Goal: Transaction & Acquisition: Purchase product/service

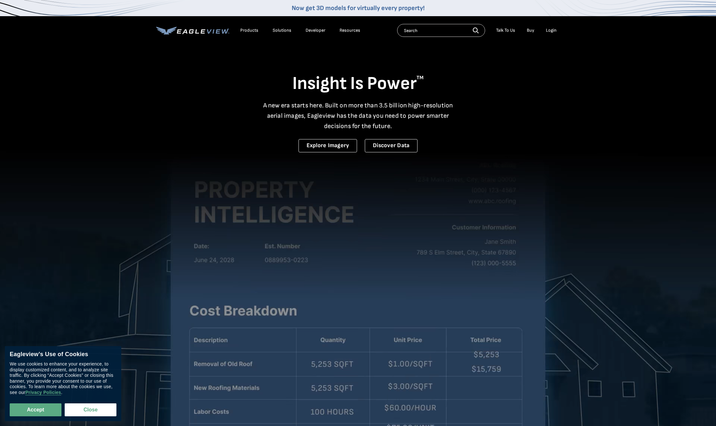
click at [555, 31] on div "Login" at bounding box center [551, 30] width 11 height 6
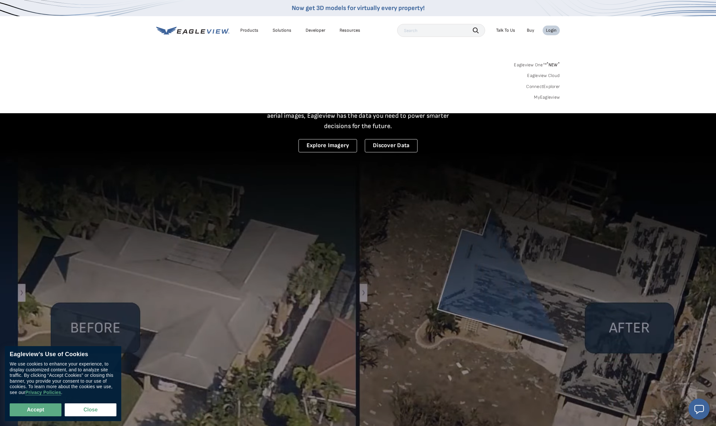
click at [542, 96] on link "MyEagleview" at bounding box center [547, 97] width 26 height 6
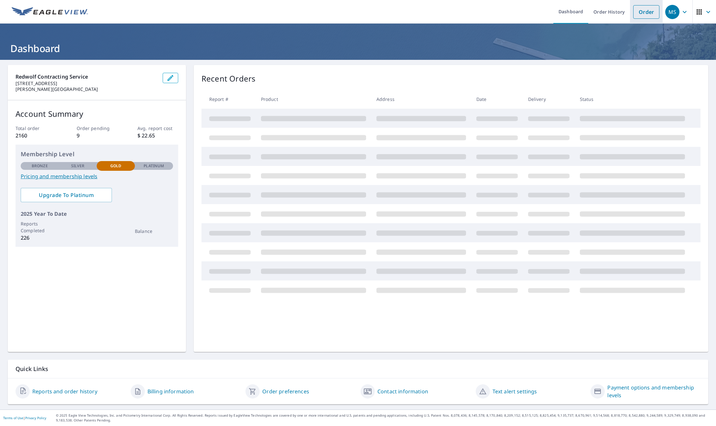
click at [643, 12] on link "Order" at bounding box center [646, 12] width 26 height 14
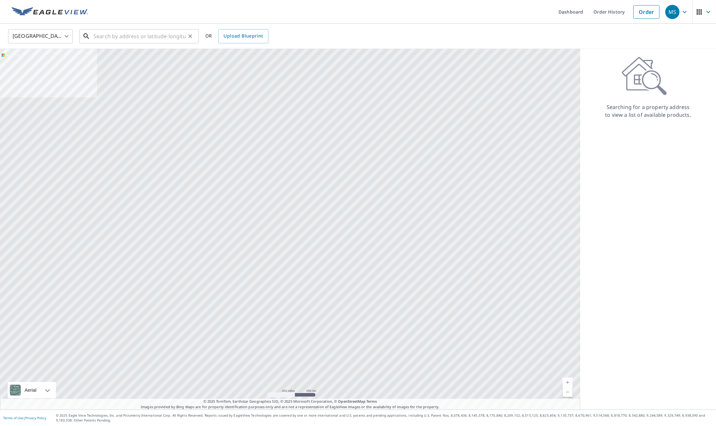
click at [130, 41] on input "text" at bounding box center [139, 36] width 92 height 18
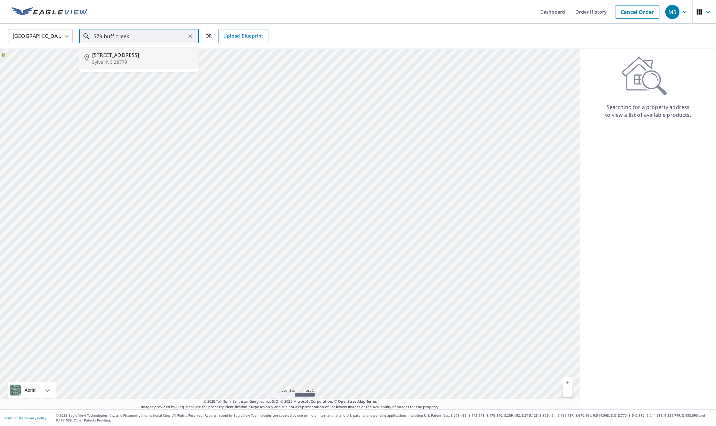
click at [113, 59] on p "Sylva, NC 28779" at bounding box center [143, 62] width 102 height 6
type input "579 Buff Creek Rd Sylva, NC 28779"
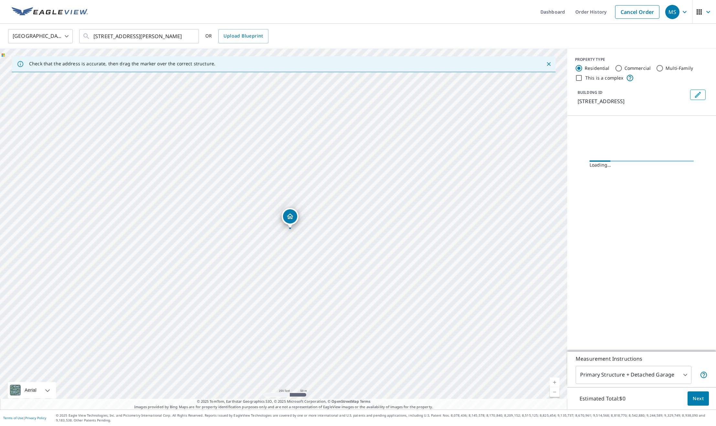
click at [555, 382] on link "Current Level 17, Zoom In" at bounding box center [555, 382] width 10 height 10
click at [555, 382] on link "Current Level 17.491853096329674, Zoom In" at bounding box center [555, 382] width 10 height 10
click at [555, 382] on link "Current Level 18.035755411365475, Zoom In Disabled" at bounding box center [555, 382] width 10 height 10
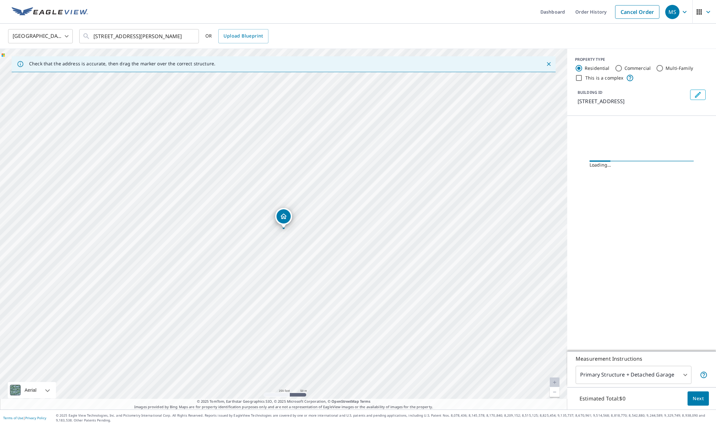
click at [555, 382] on link "Current Level 18.035755411365475, Zoom In Disabled" at bounding box center [555, 382] width 10 height 10
drag, startPoint x: 285, startPoint y: 218, endPoint x: 280, endPoint y: 220, distance: 5.4
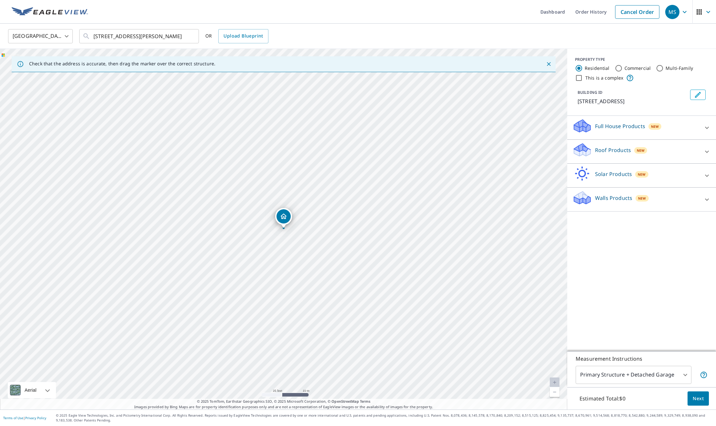
click at [613, 146] on p "Roof Products" at bounding box center [613, 150] width 36 height 8
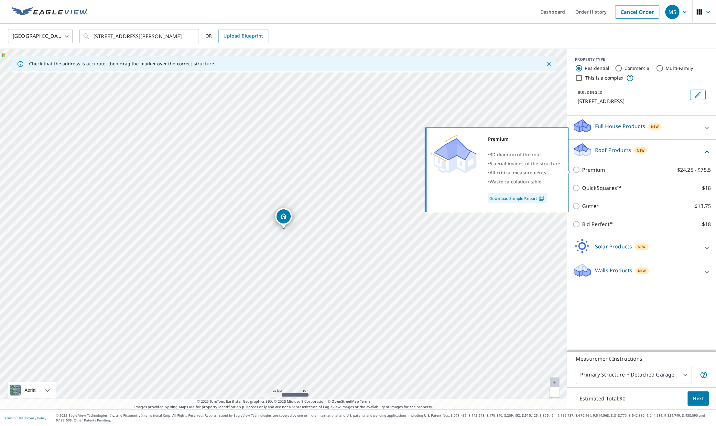
click at [578, 170] on input "Premium $24.25 - $75.5" at bounding box center [577, 170] width 10 height 8
checkbox input "true"
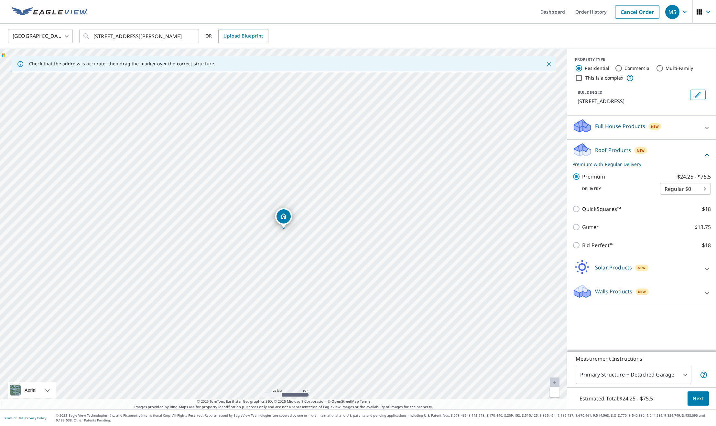
click at [698, 398] on span "Next" at bounding box center [698, 398] width 11 height 8
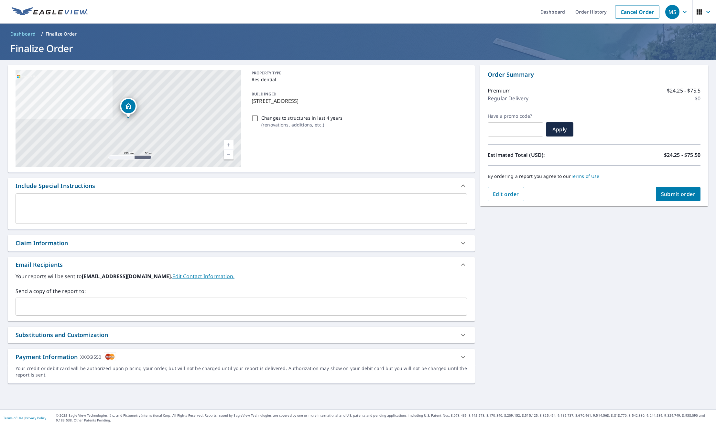
click at [666, 199] on button "Submit order" at bounding box center [678, 194] width 45 height 14
